Goal: Feedback & Contribution: Submit feedback/report problem

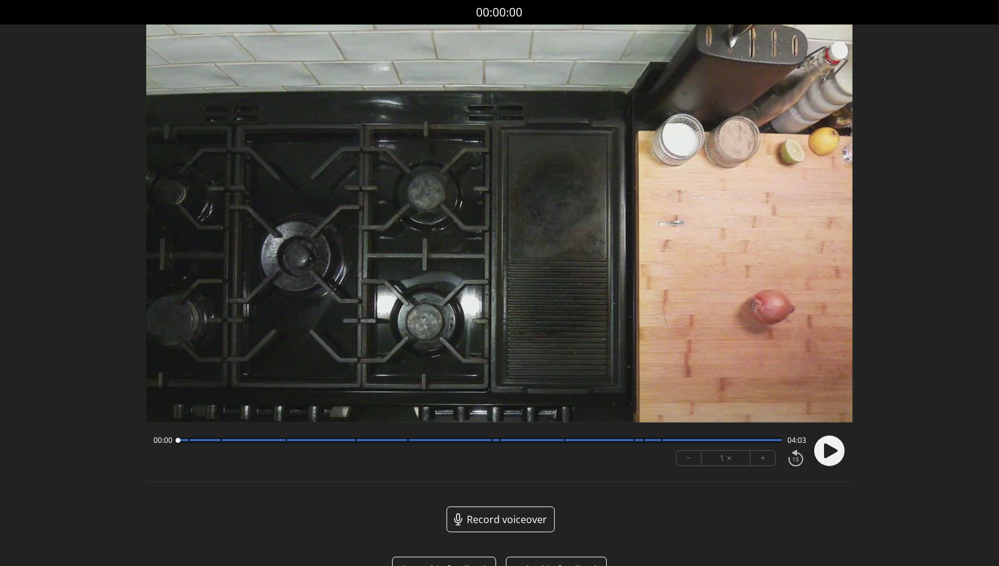
click at [831, 452] on icon at bounding box center [830, 450] width 13 height 15
click at [659, 443] on div "00:02 04:00" at bounding box center [480, 440] width 653 height 10
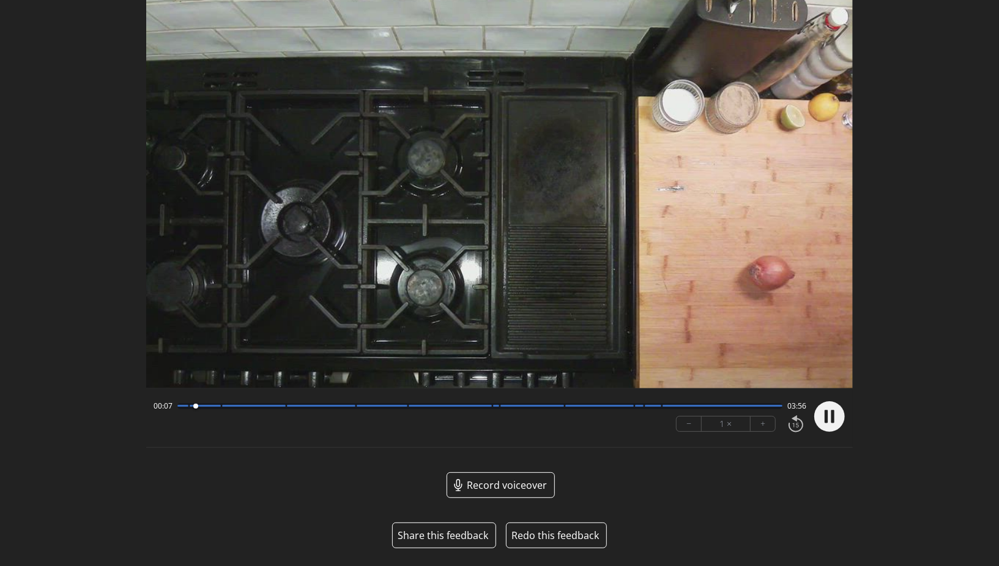
click at [441, 530] on button "Share this feedback" at bounding box center [443, 535] width 91 height 15
